Goal: Information Seeking & Learning: Learn about a topic

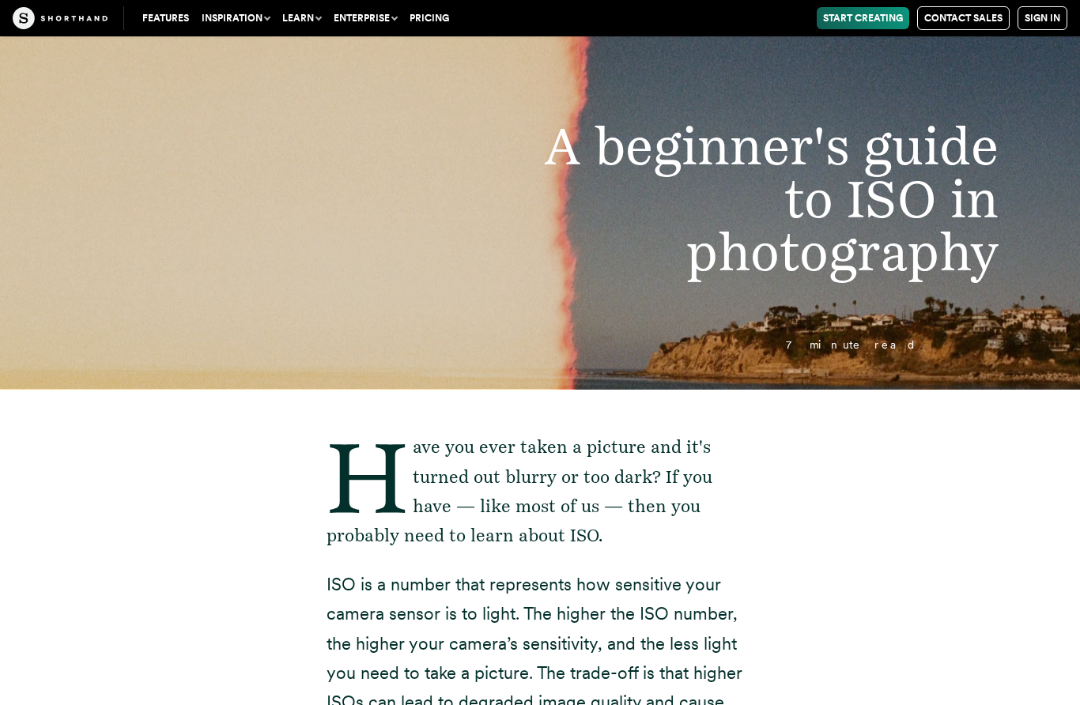
click at [160, 22] on link "Features" at bounding box center [165, 18] width 59 height 22
click at [300, 11] on button "Learn" at bounding box center [301, 18] width 51 height 22
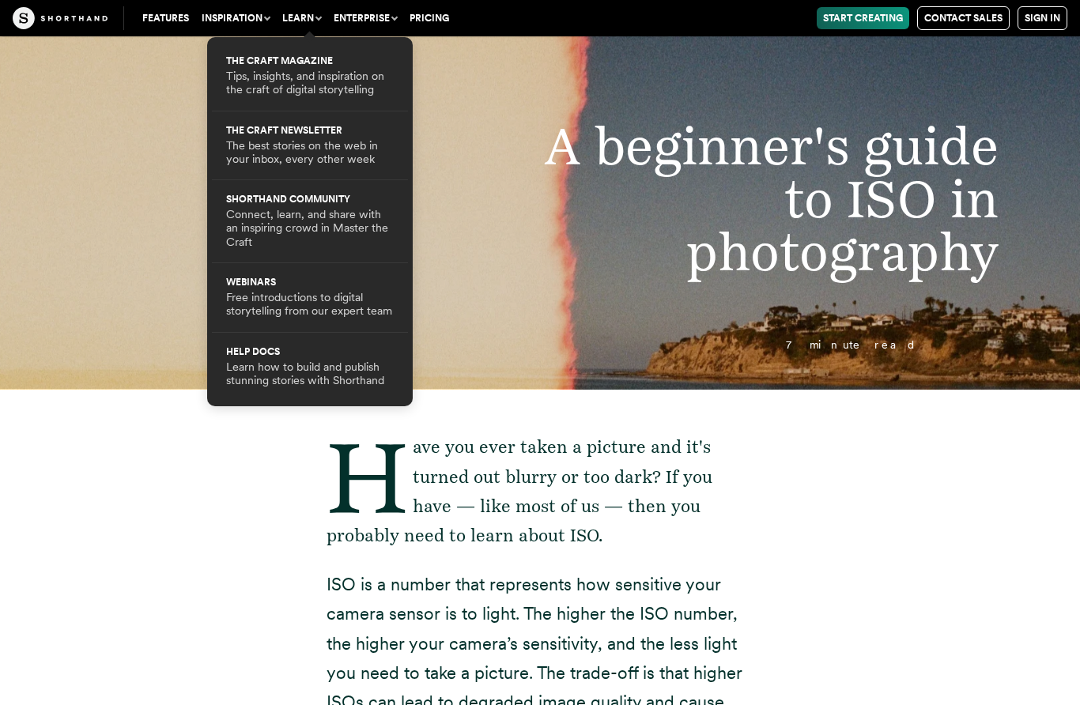
click at [148, 247] on header "A beginner's guide to ISO in photography 7 minute read" at bounding box center [540, 212] width 1080 height 353
click at [133, 240] on header "A beginner's guide to ISO in photography 7 minute read" at bounding box center [540, 212] width 1080 height 353
click at [135, 240] on header "A beginner's guide to ISO in photography 7 minute read" at bounding box center [540, 212] width 1080 height 353
click at [1006, 376] on header "A beginner's guide to ISO in photography 7 minute read" at bounding box center [540, 212] width 1080 height 353
click at [1002, 378] on header "A beginner's guide to ISO in photography 7 minute read" at bounding box center [540, 212] width 1080 height 353
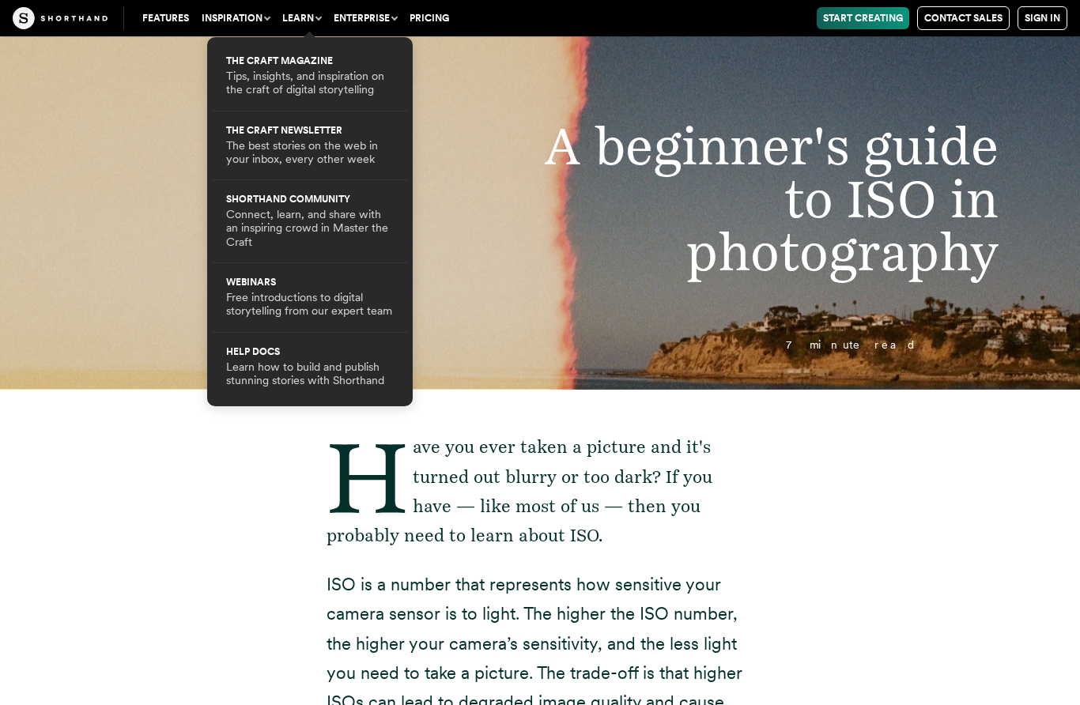
click at [123, 174] on header "A beginner's guide to ISO in photography 7 minute read" at bounding box center [540, 212] width 1080 height 353
click at [136, 139] on header "A beginner's guide to ISO in photography 7 minute read" at bounding box center [540, 212] width 1080 height 353
click at [289, 13] on button "Learn" at bounding box center [301, 18] width 51 height 22
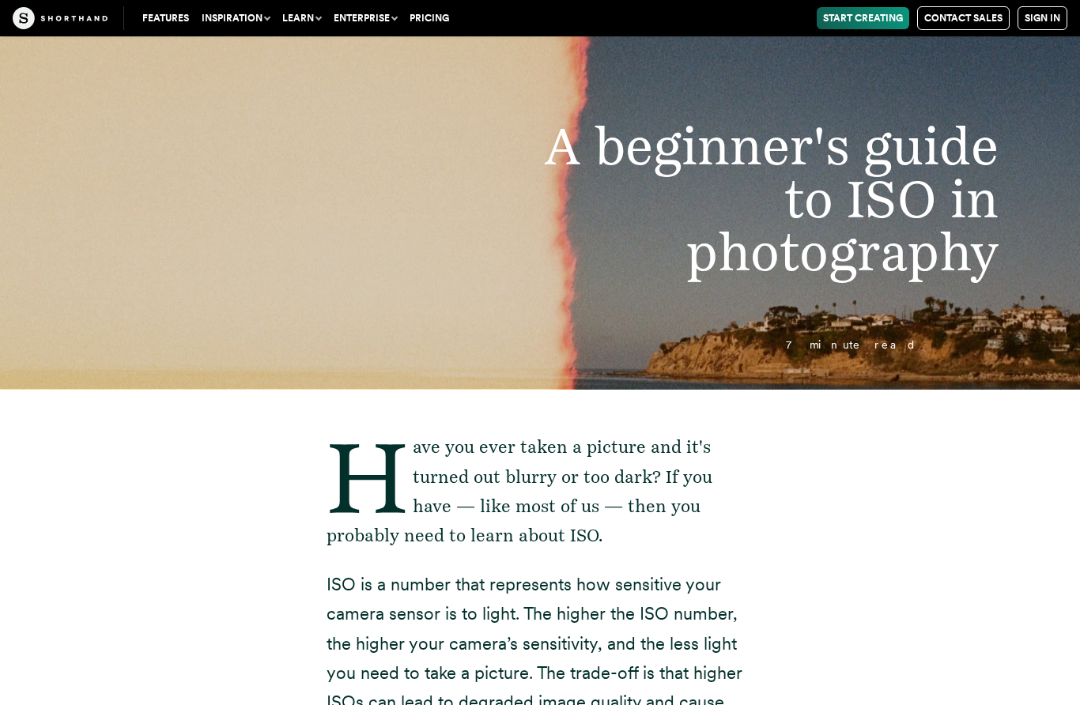
click at [128, 273] on header "A beginner's guide to ISO in photography 7 minute read" at bounding box center [540, 212] width 1080 height 353
